Goal: Transaction & Acquisition: Purchase product/service

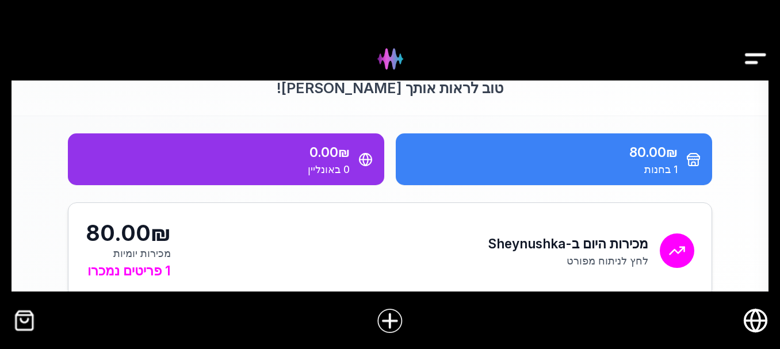
scroll to position [115, 0]
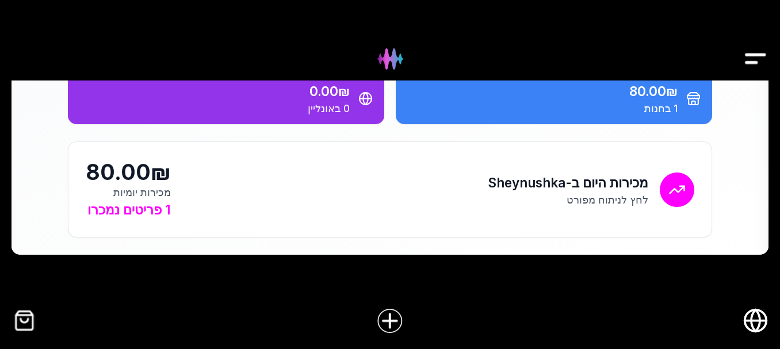
click at [29, 321] on img "קופה" at bounding box center [25, 321] width 26 height 26
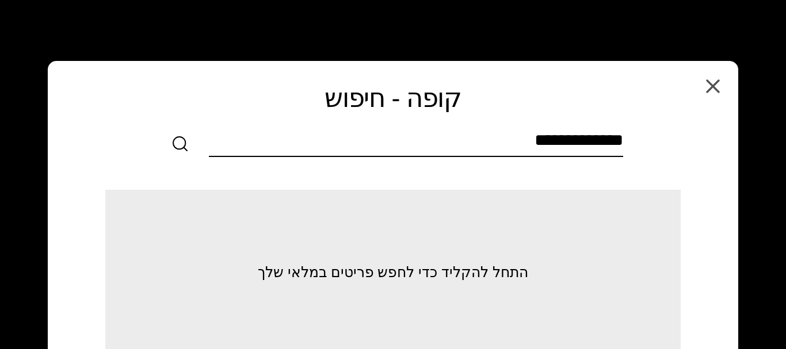
click at [534, 143] on input "text" at bounding box center [416, 143] width 414 height 26
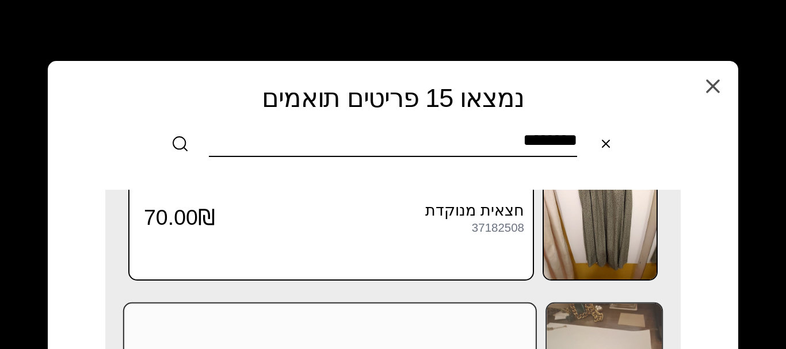
scroll to position [1035, 0]
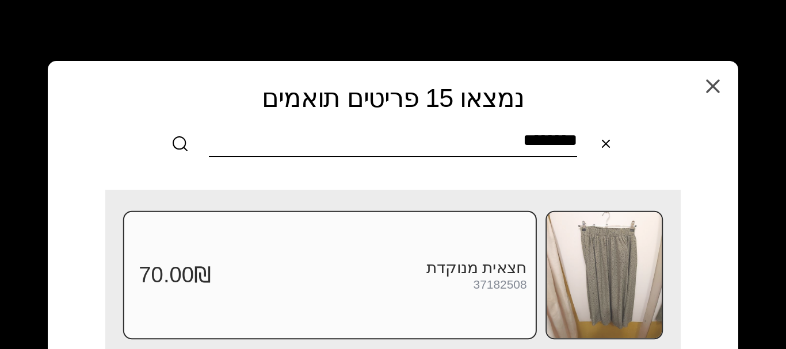
type input "********"
click at [472, 271] on h3 "חצאית מנוקדת" at bounding box center [369, 267] width 315 height 19
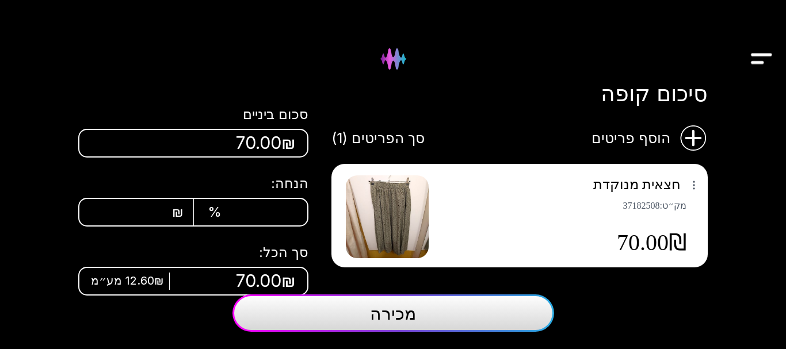
click at [418, 312] on button "מכירה" at bounding box center [393, 313] width 322 height 37
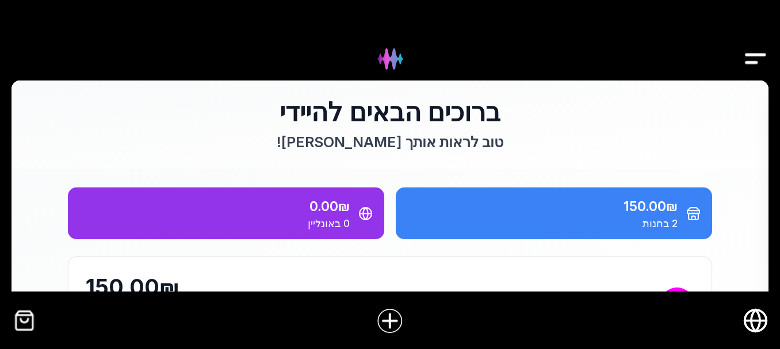
click at [27, 323] on img "קופה" at bounding box center [25, 321] width 26 height 26
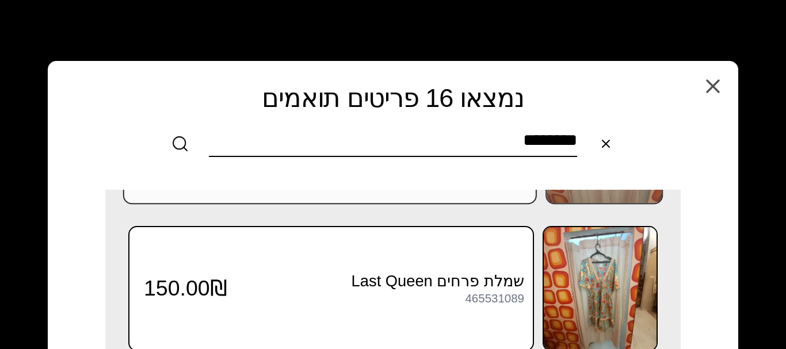
scroll to position [2226, 0]
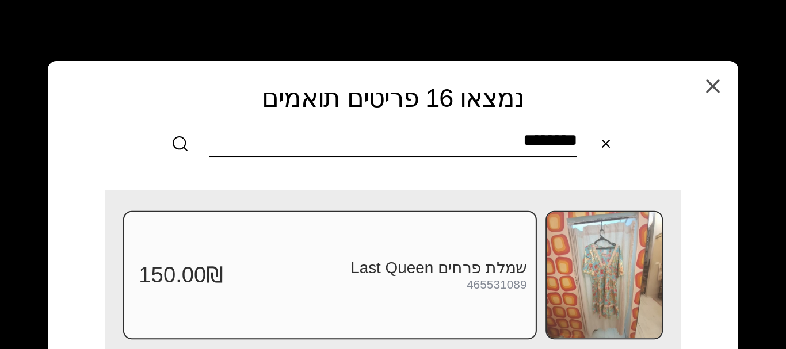
type input "********"
click at [432, 280] on div "שמלת פרחים Last Queen 465531089" at bounding box center [375, 274] width 303 height 33
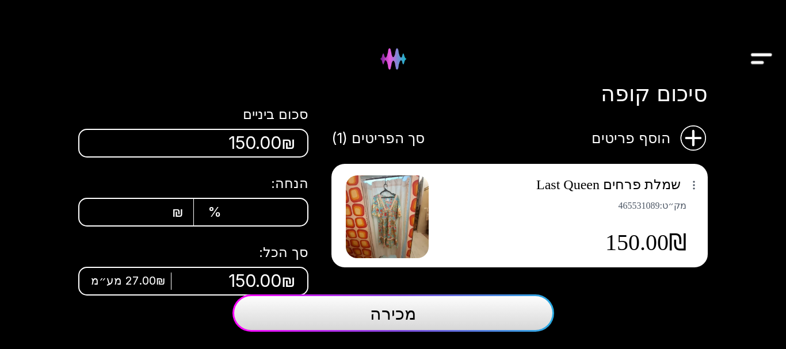
click at [393, 309] on span "מכירה" at bounding box center [393, 313] width 46 height 21
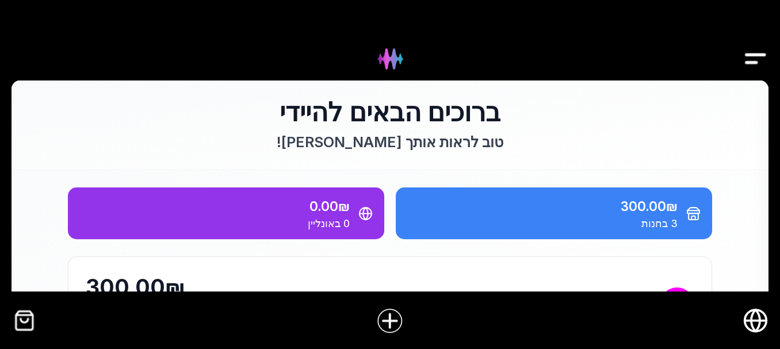
click at [16, 322] on img "קופה" at bounding box center [25, 321] width 26 height 26
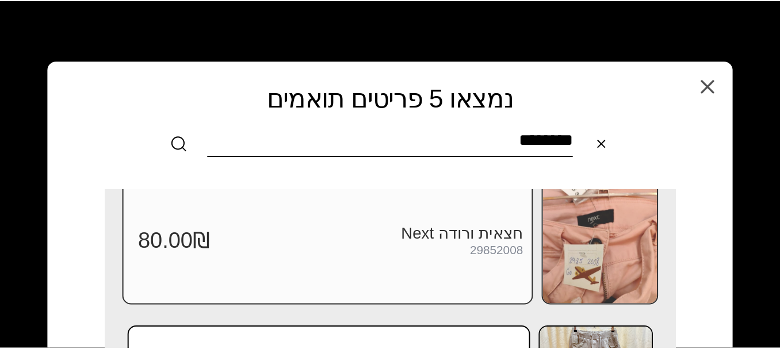
scroll to position [345, 0]
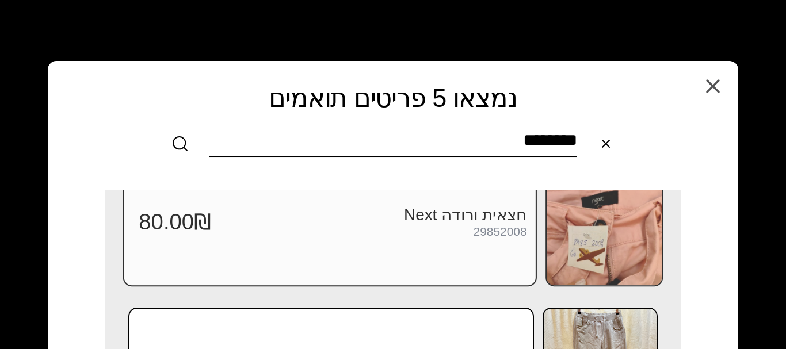
type input "********"
click at [489, 244] on div "חצאית ורודה Next 29852008 80.00₪" at bounding box center [330, 222] width 414 height 128
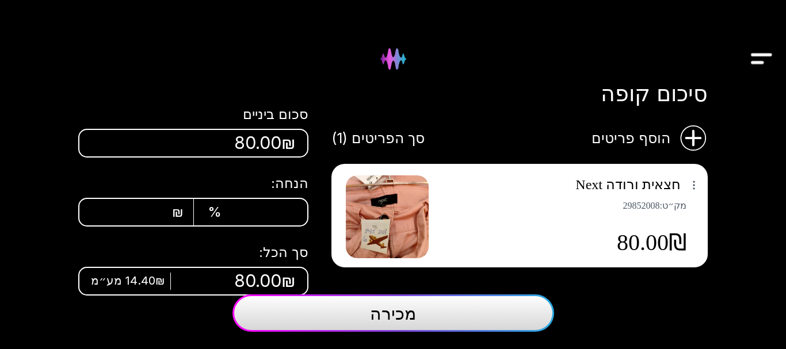
click at [480, 319] on button "מכירה" at bounding box center [393, 313] width 322 height 37
